Goal: Information Seeking & Learning: Learn about a topic

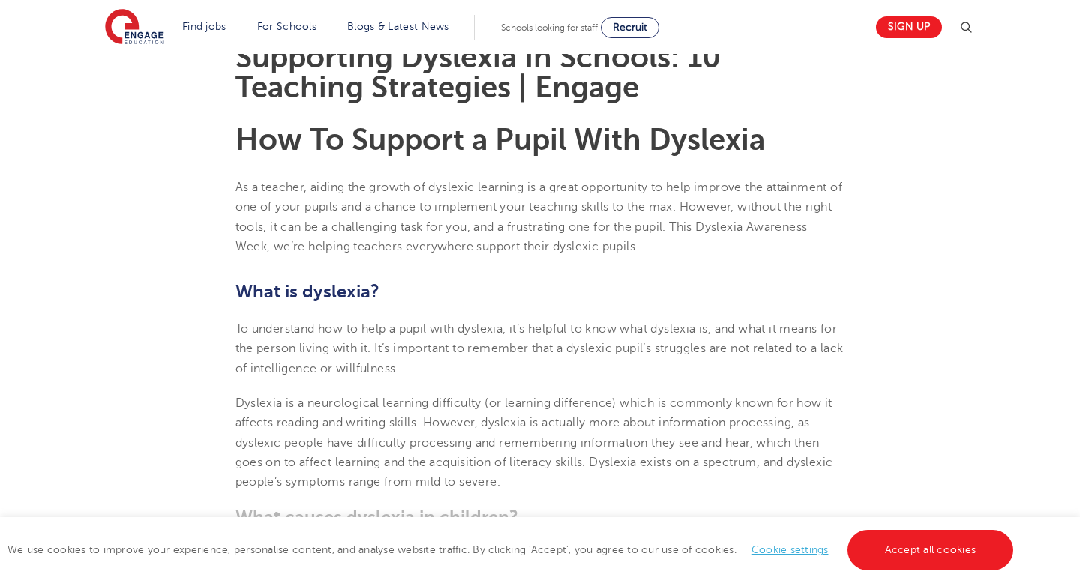
scroll to position [427, 0]
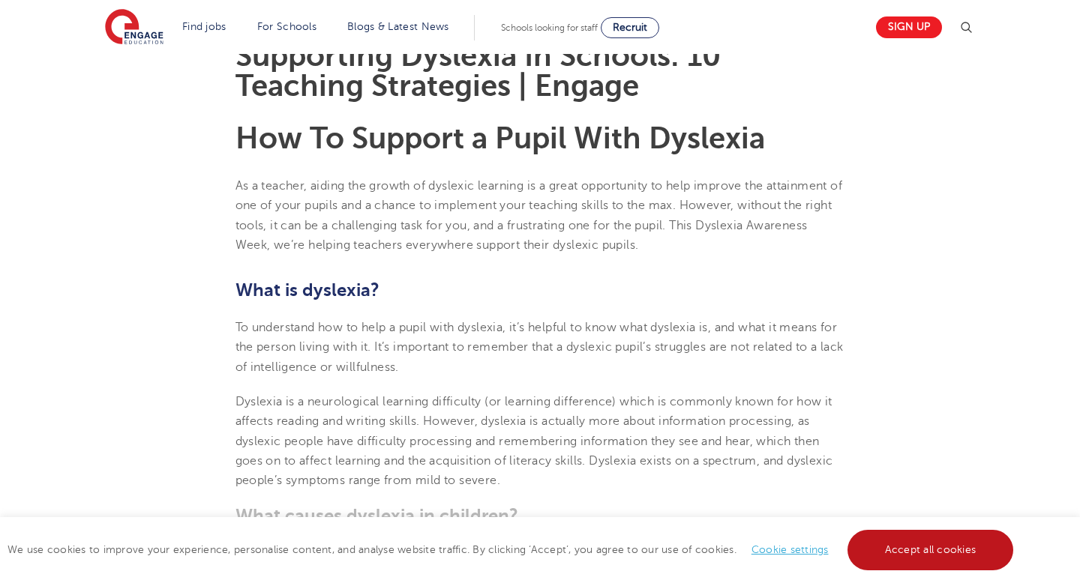
click at [913, 551] on link "Accept all cookies" at bounding box center [930, 550] width 166 height 40
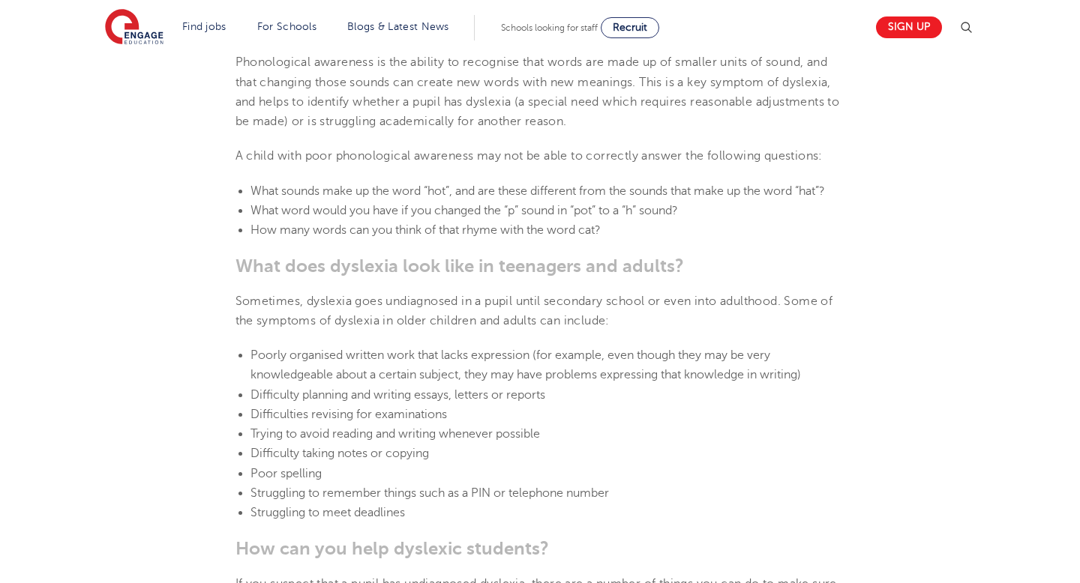
scroll to position [1810, 0]
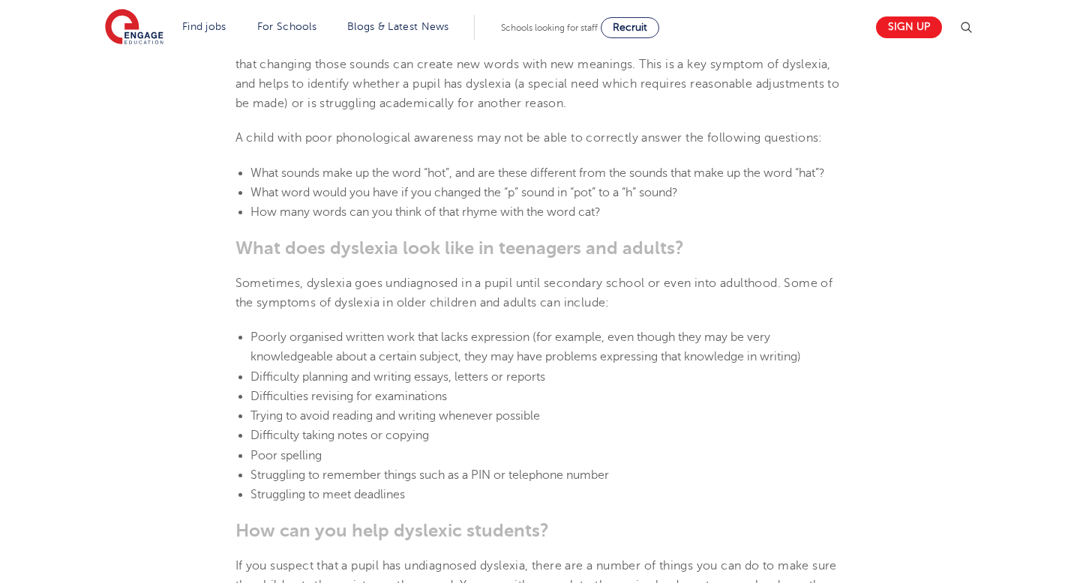
click at [248, 338] on ul "Poorly organised written work that lacks expression (for example, even though t…" at bounding box center [540, 417] width 610 height 178
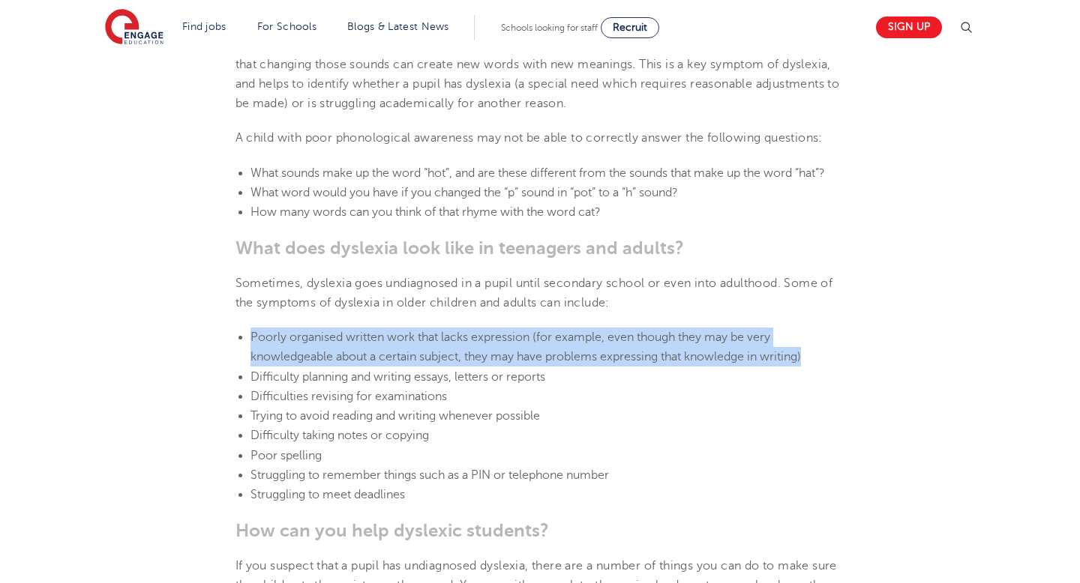
click at [248, 338] on ul "Poorly organised written work that lacks expression (for example, even though t…" at bounding box center [540, 417] width 610 height 178
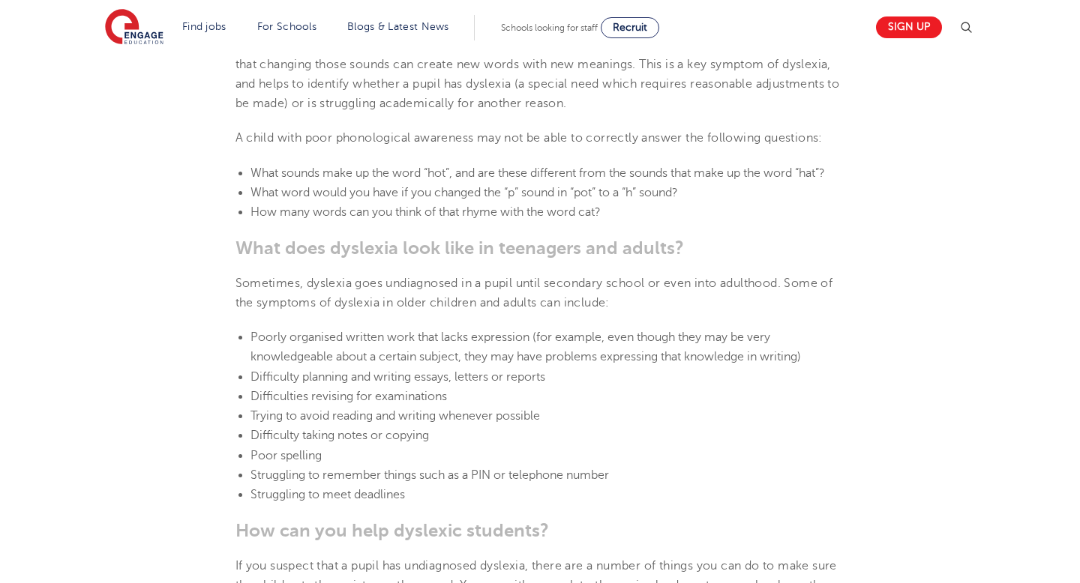
click at [248, 338] on ul "Poorly organised written work that lacks expression (for example, even though t…" at bounding box center [540, 417] width 610 height 178
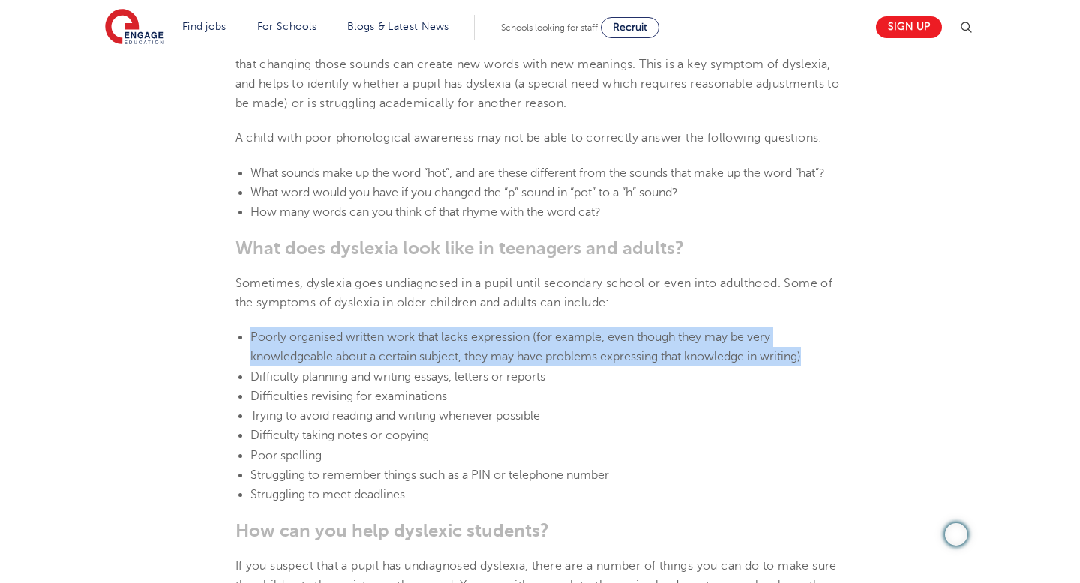
click at [248, 338] on ul "Poorly organised written work that lacks expression (for example, even though t…" at bounding box center [540, 417] width 610 height 178
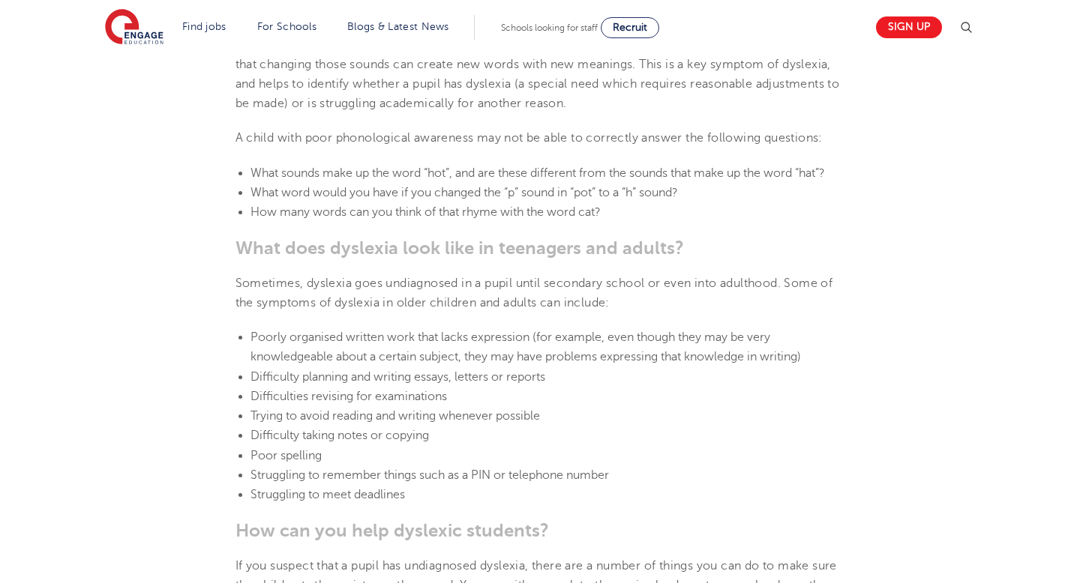
click at [261, 373] on span "Difficulty planning and writing essays, letters or reports" at bounding box center [397, 376] width 295 height 13
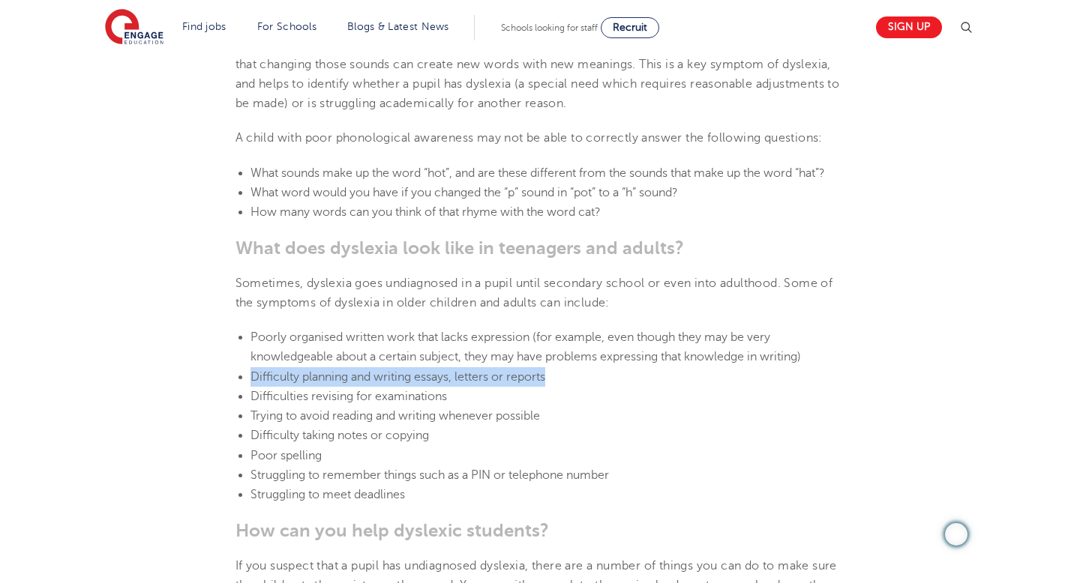
click at [253, 392] on span "Difficulties revising for examinations" at bounding box center [348, 396] width 196 height 13
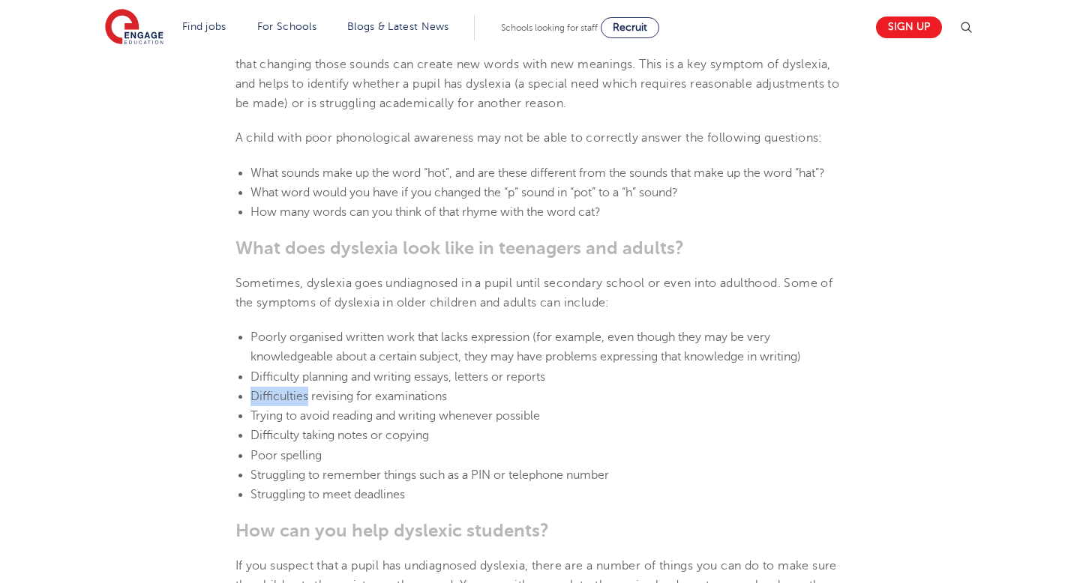
click at [253, 392] on span "Difficulties revising for examinations" at bounding box center [348, 396] width 196 height 13
click at [253, 420] on span "Trying to avoid reading and writing whenever possible" at bounding box center [394, 415] width 289 height 13
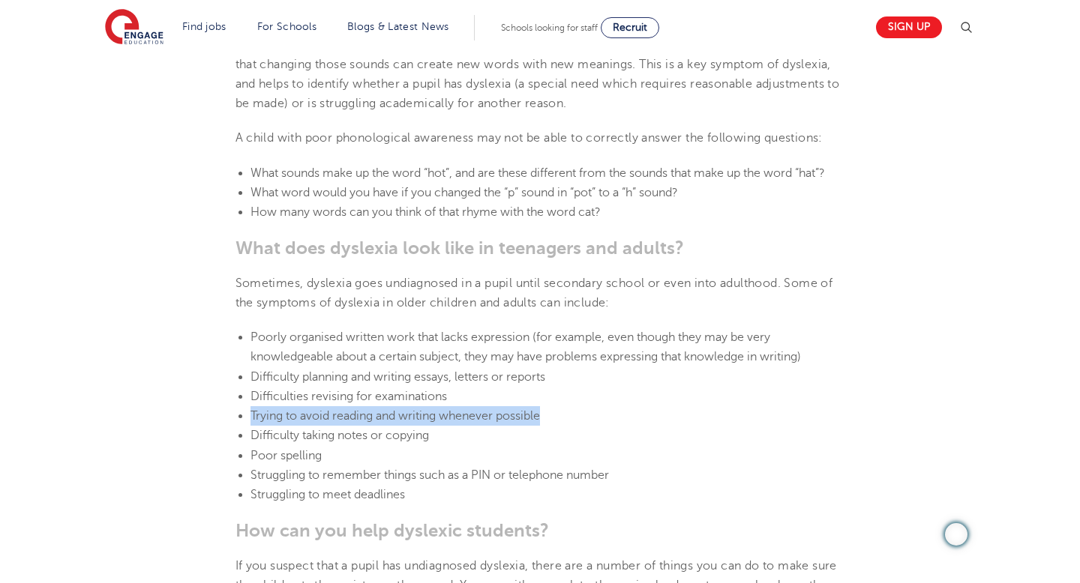
click at [262, 435] on span "Difficulty taking notes or copying" at bounding box center [339, 435] width 178 height 13
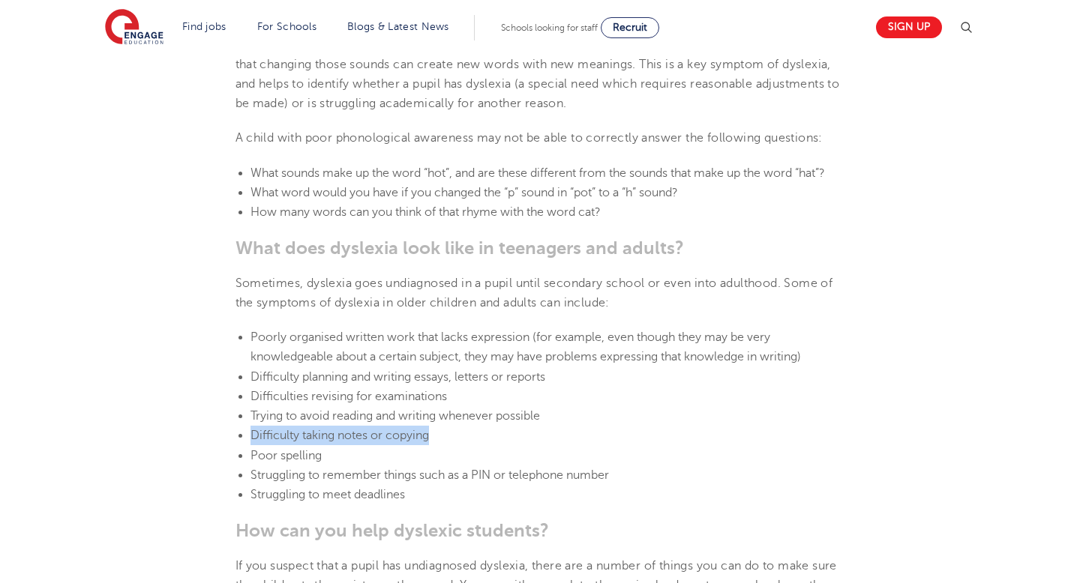
click at [262, 435] on span "Difficulty taking notes or copying" at bounding box center [339, 435] width 178 height 13
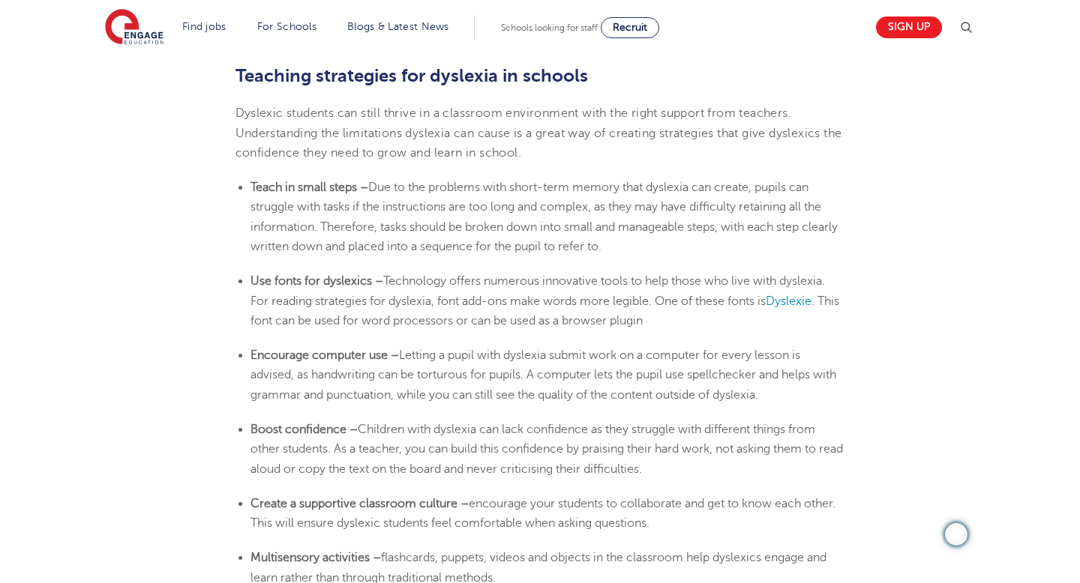
scroll to position [2461, 0]
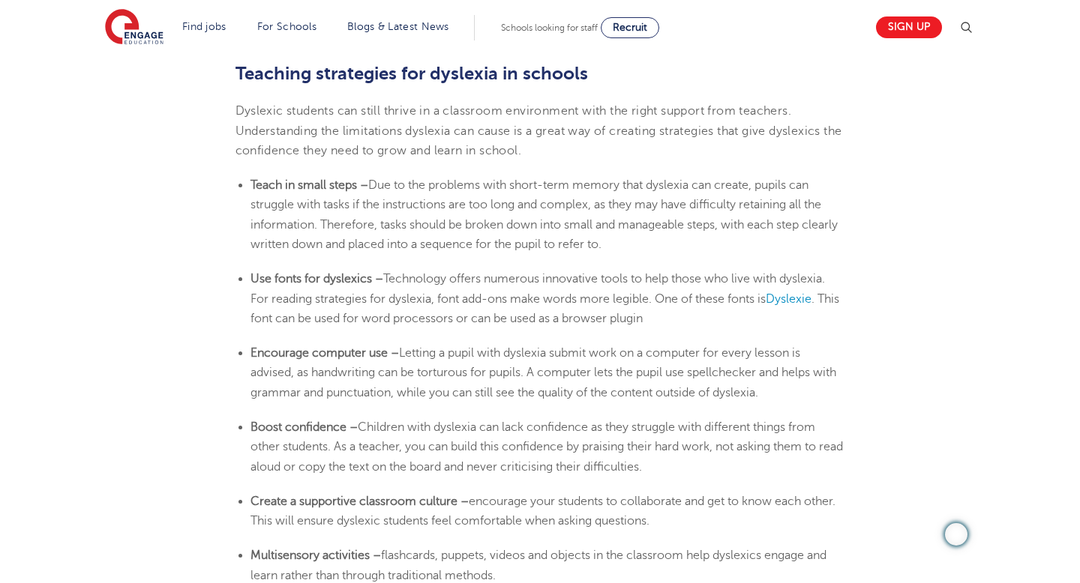
click at [391, 287] on li "Use fonts for dyslexics – Technology offers numerous innovative tools to help t…" at bounding box center [547, 298] width 595 height 59
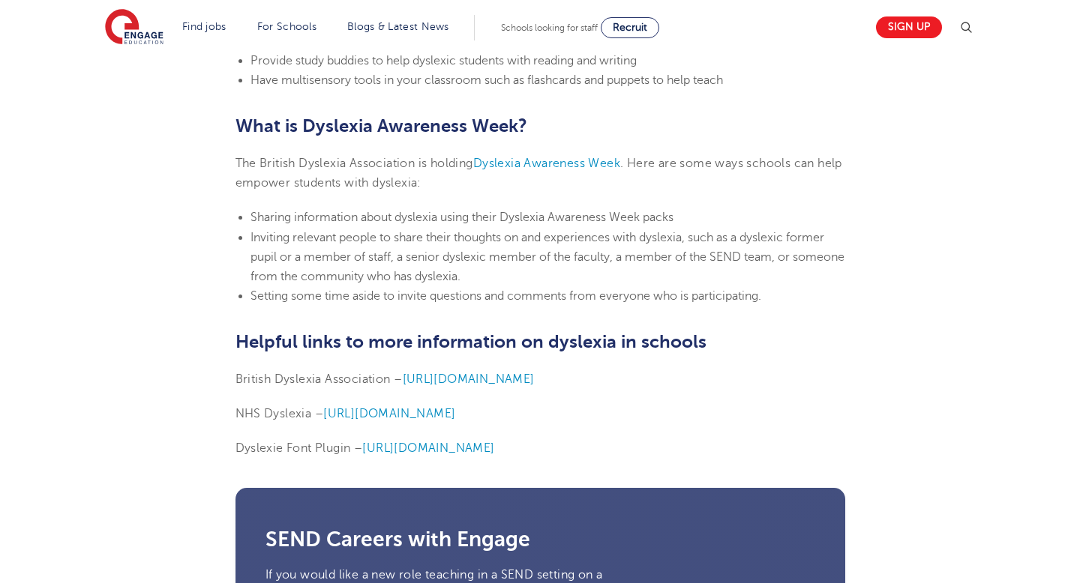
scroll to position [3550, 0]
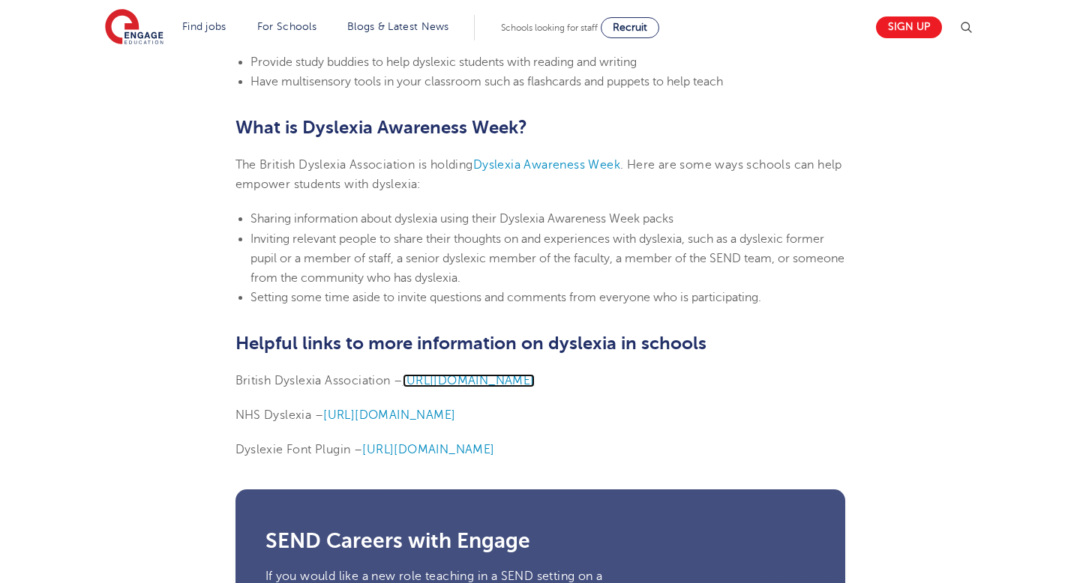
click at [465, 384] on span "[URL][DOMAIN_NAME]" at bounding box center [469, 380] width 132 height 13
